Goal: Transaction & Acquisition: Purchase product/service

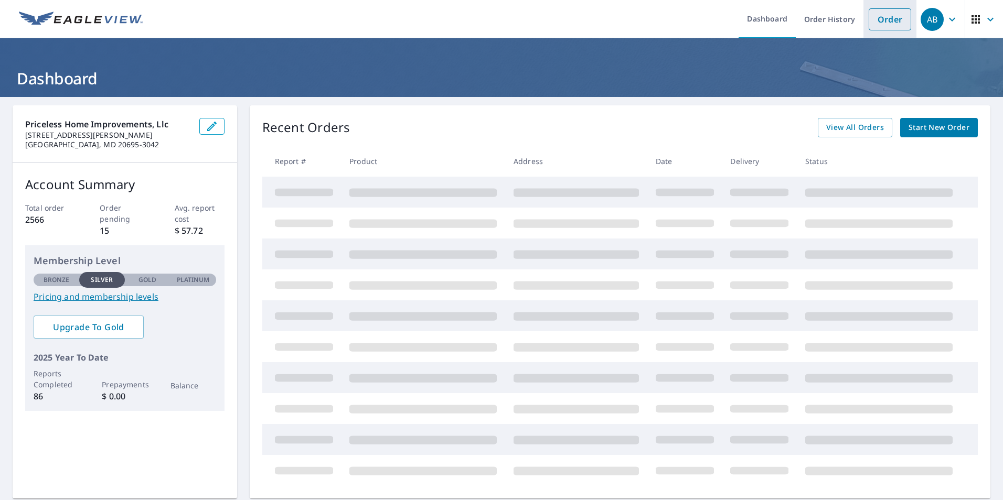
click at [869, 21] on link "Order" at bounding box center [890, 19] width 42 height 22
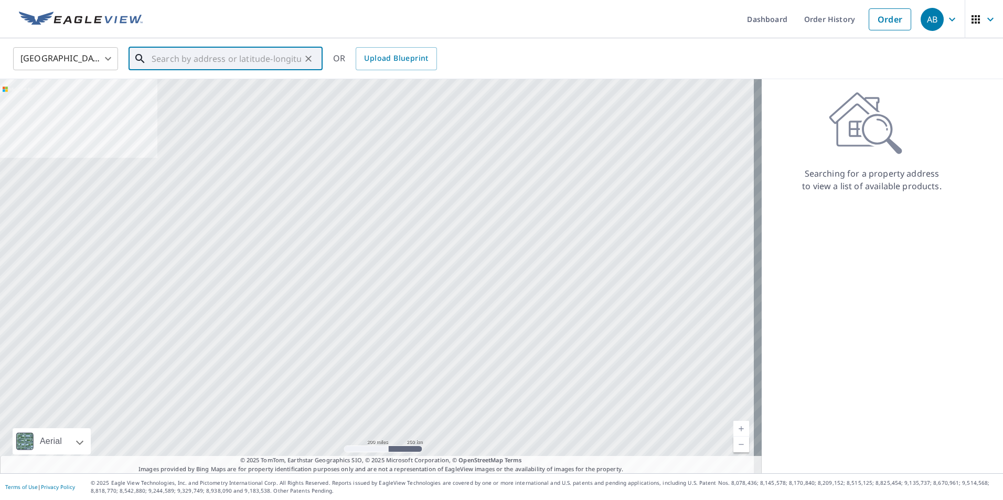
click at [222, 59] on input "text" at bounding box center [226, 58] width 149 height 29
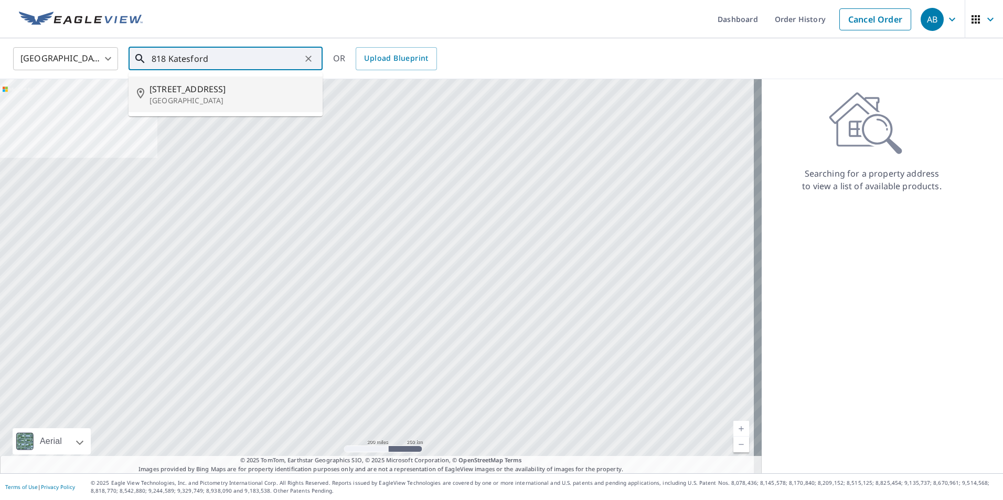
click at [211, 103] on p "[GEOGRAPHIC_DATA]" at bounding box center [231, 100] width 165 height 10
type input "[STREET_ADDRESS]"
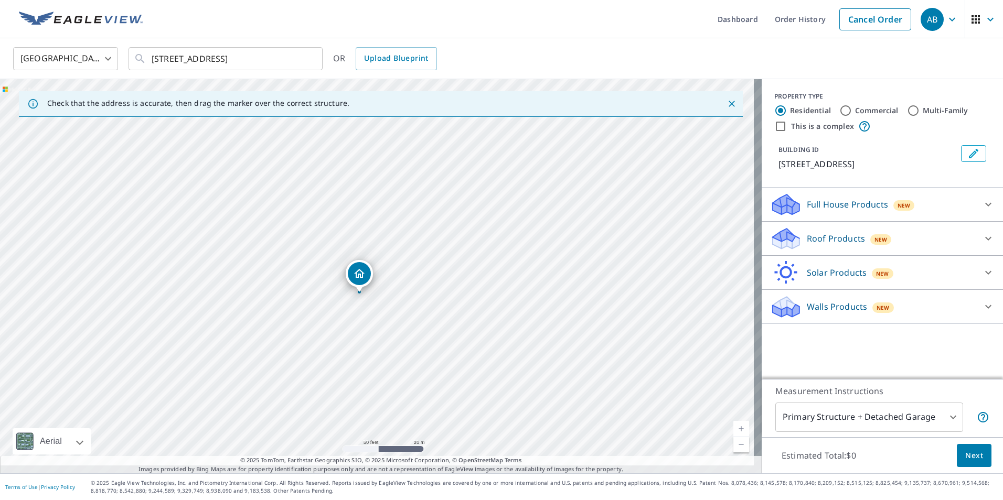
drag, startPoint x: 372, startPoint y: 250, endPoint x: 359, endPoint y: 271, distance: 25.0
click at [816, 245] on p "Roof Products" at bounding box center [836, 238] width 58 height 13
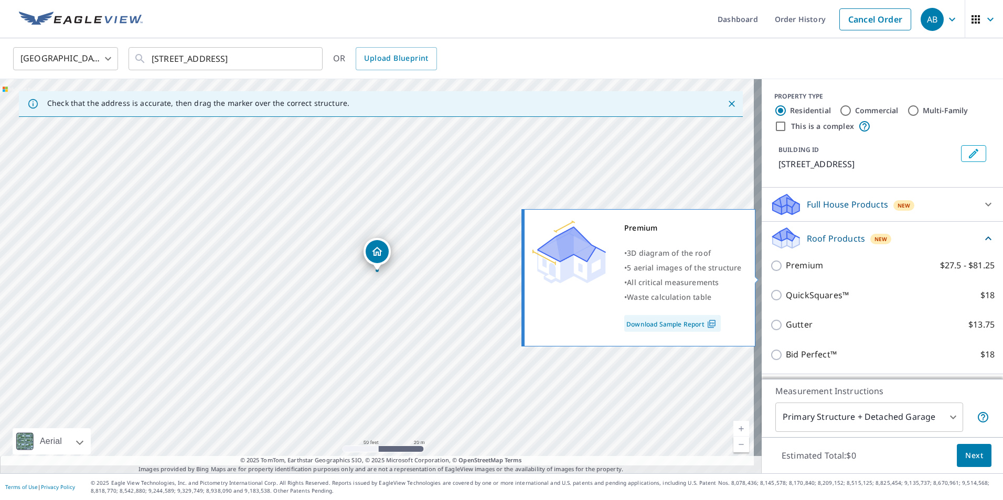
click at [770, 272] on input "Premium $27.5 - $81.25" at bounding box center [778, 266] width 16 height 13
checkbox input "true"
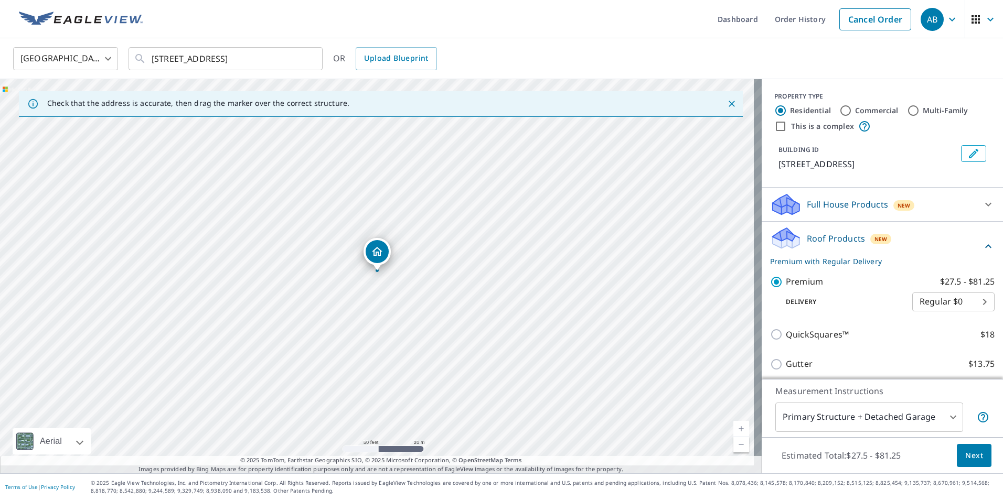
click at [965, 450] on span "Next" at bounding box center [974, 456] width 18 height 13
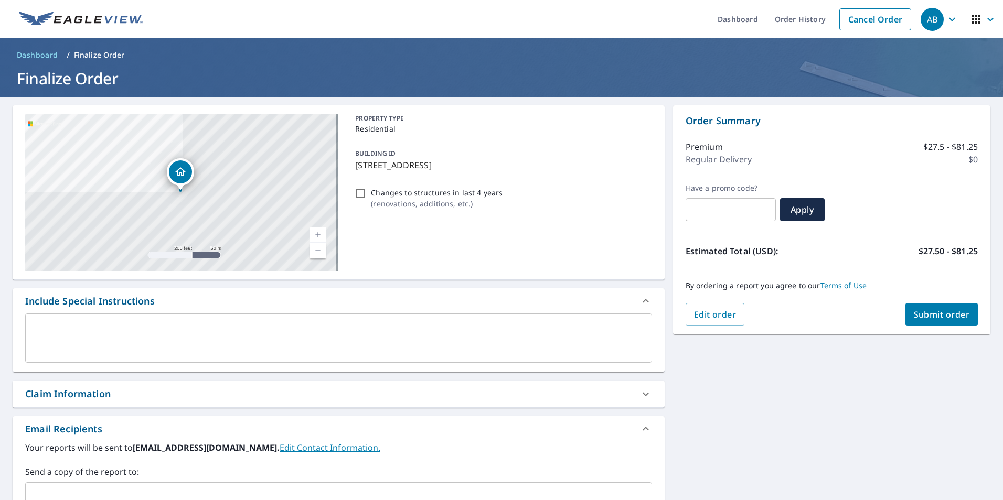
click at [125, 401] on div "Claim Information" at bounding box center [329, 394] width 608 height 14
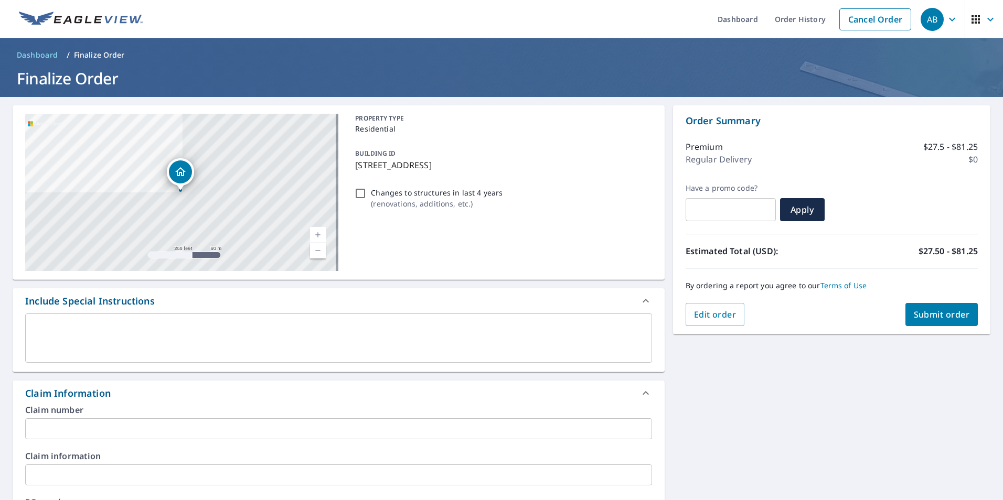
click at [119, 440] on input "text" at bounding box center [338, 429] width 627 height 21
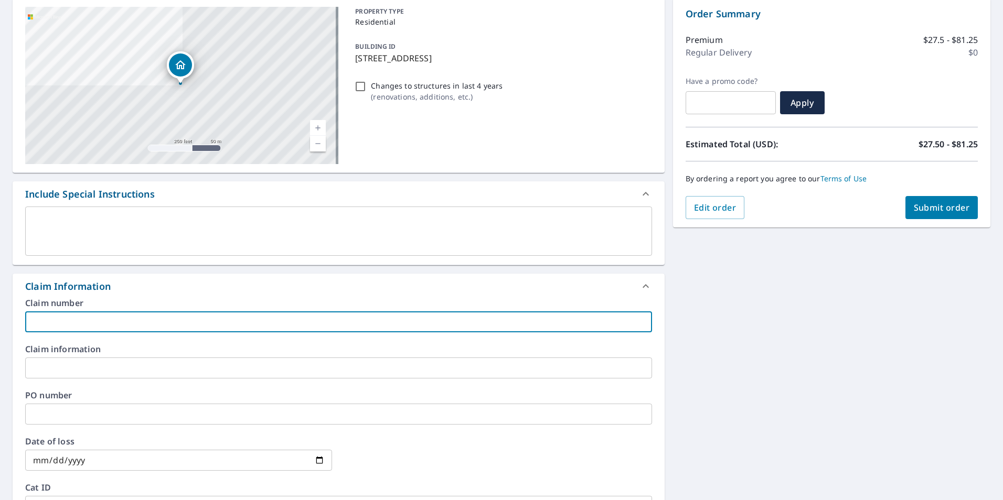
scroll to position [157, 0]
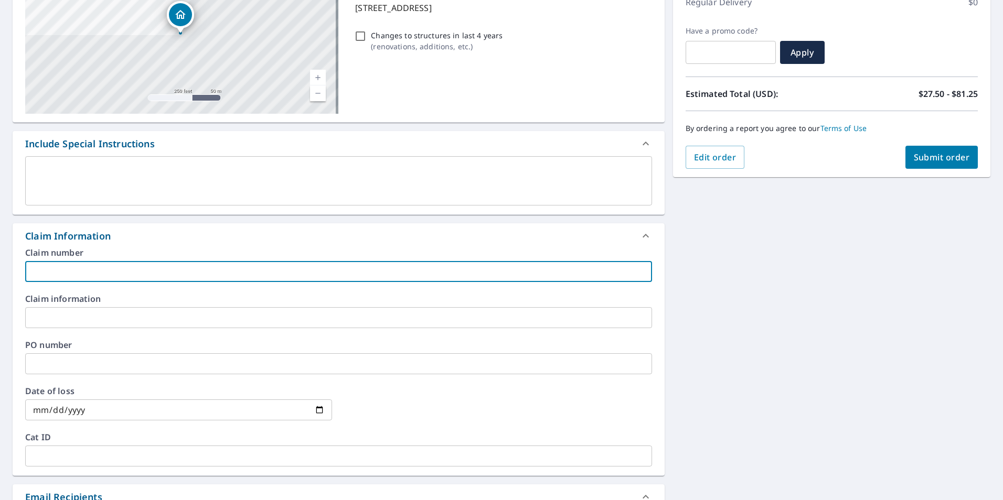
click at [381, 282] on input "text" at bounding box center [338, 271] width 627 height 21
type input "[PERSON_NAME]"
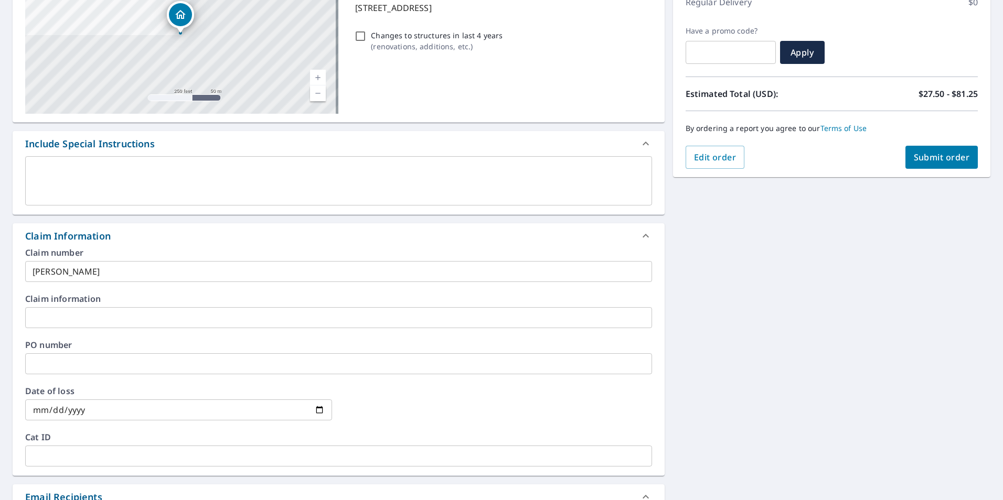
click at [168, 328] on input "text" at bounding box center [338, 317] width 627 height 21
click at [389, 249] on div "Claim Information" at bounding box center [339, 235] width 652 height 25
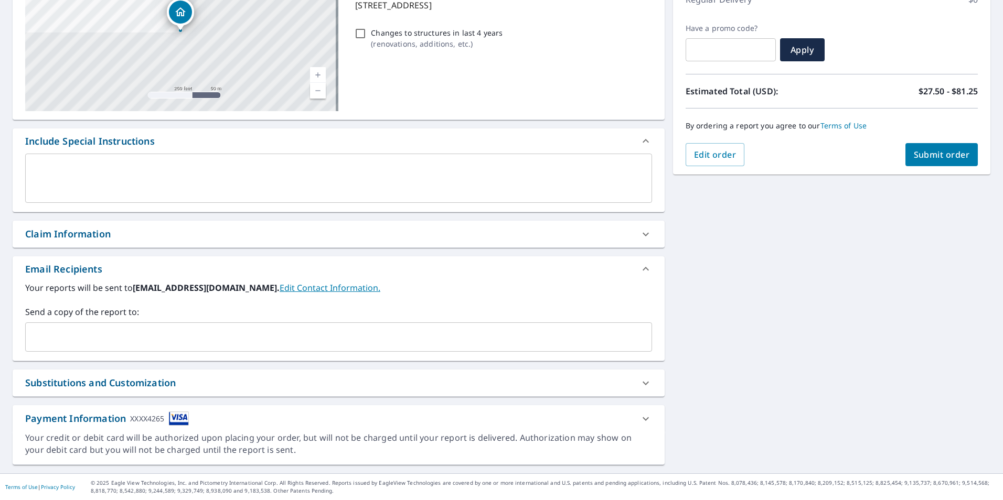
scroll to position [187, 0]
click at [100, 327] on input "text" at bounding box center [331, 337] width 602 height 20
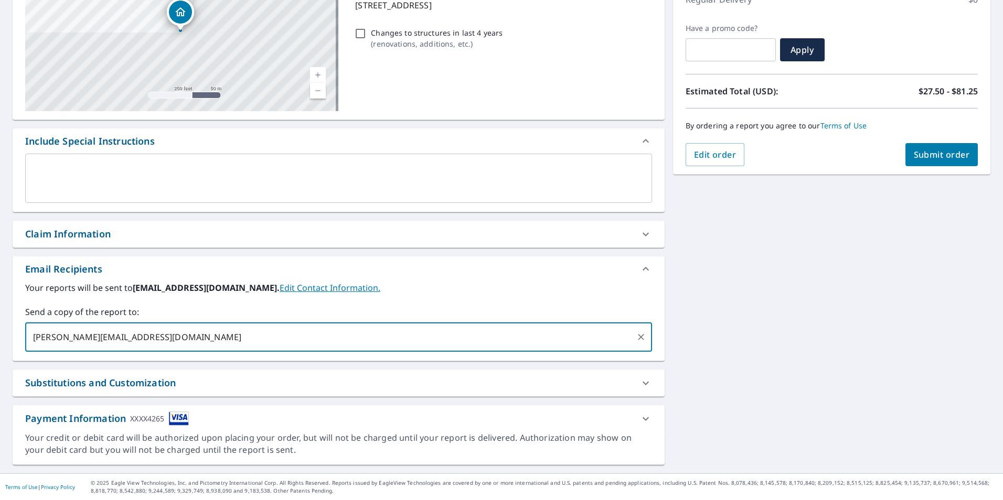
type input "[PERSON_NAME][EMAIL_ADDRESS][DOMAIN_NAME]"
click at [760, 262] on div "[STREET_ADDRESS][GEOGRAPHIC_DATA] A standard road map Aerial A detailed look fr…" at bounding box center [501, 205] width 1003 height 537
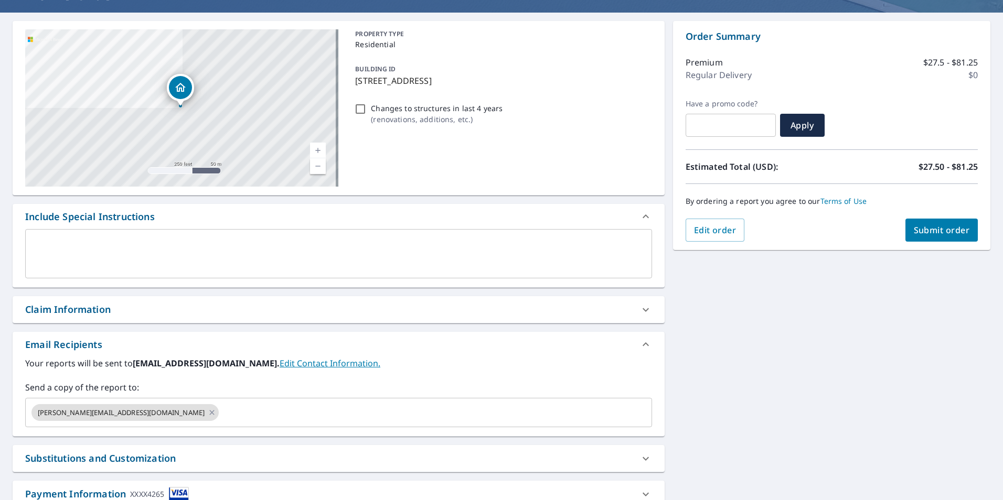
scroll to position [82, 0]
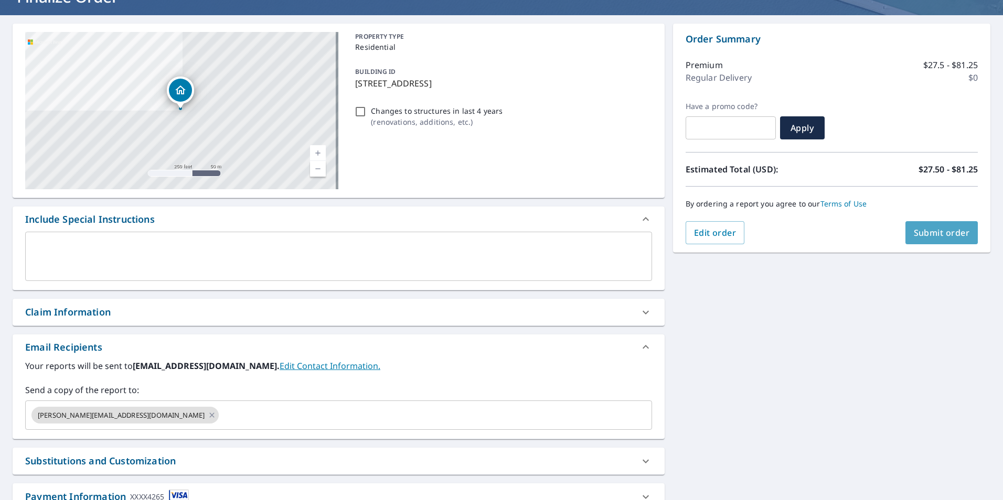
click at [934, 228] on span "Submit order" at bounding box center [942, 233] width 56 height 12
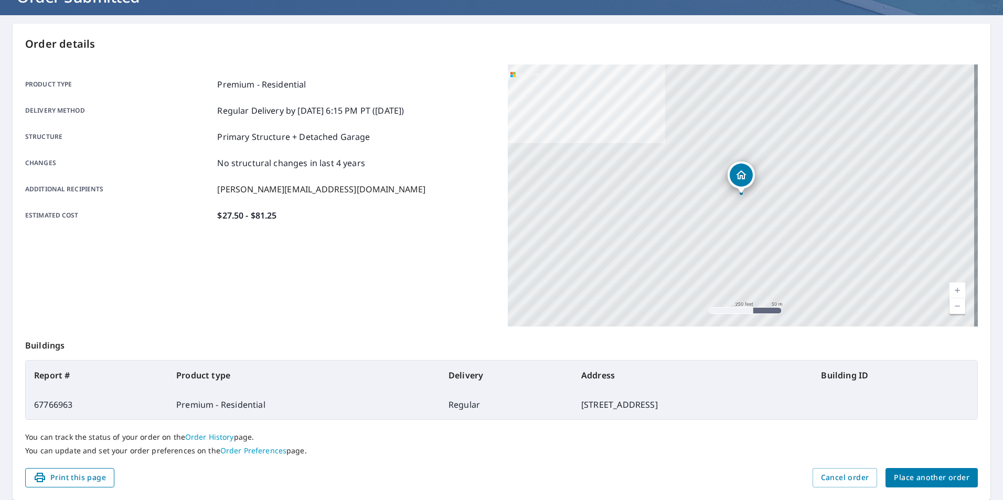
click at [79, 477] on span "Print this page" at bounding box center [70, 478] width 72 height 13
